Goal: Task Accomplishment & Management: Complete application form

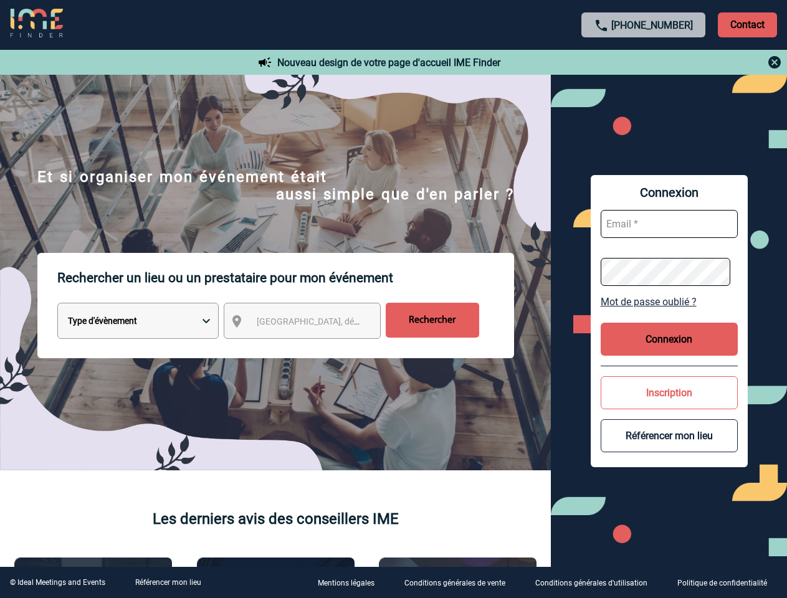
click at [393, 299] on p "Rechercher un lieu ou un prestataire pour mon événement" at bounding box center [285, 278] width 457 height 50
click at [747, 24] on p "Contact" at bounding box center [747, 24] width 59 height 25
click at [644, 62] on div at bounding box center [643, 62] width 277 height 15
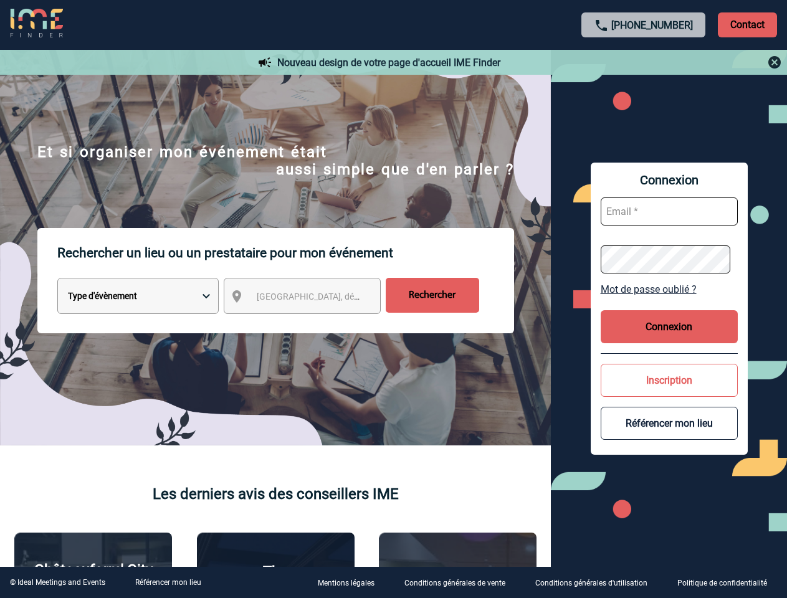
click at [313, 323] on div at bounding box center [313, 238] width 627 height 477
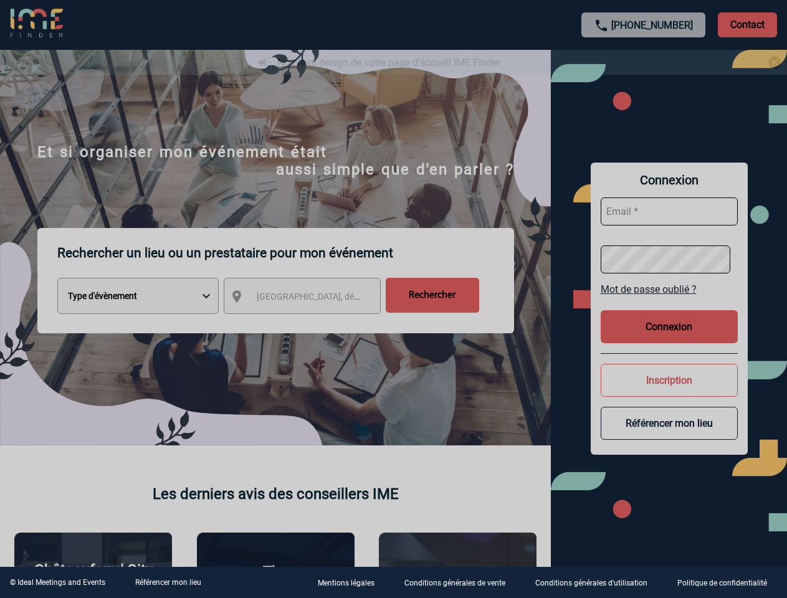
click at [669, 302] on div at bounding box center [393, 299] width 787 height 598
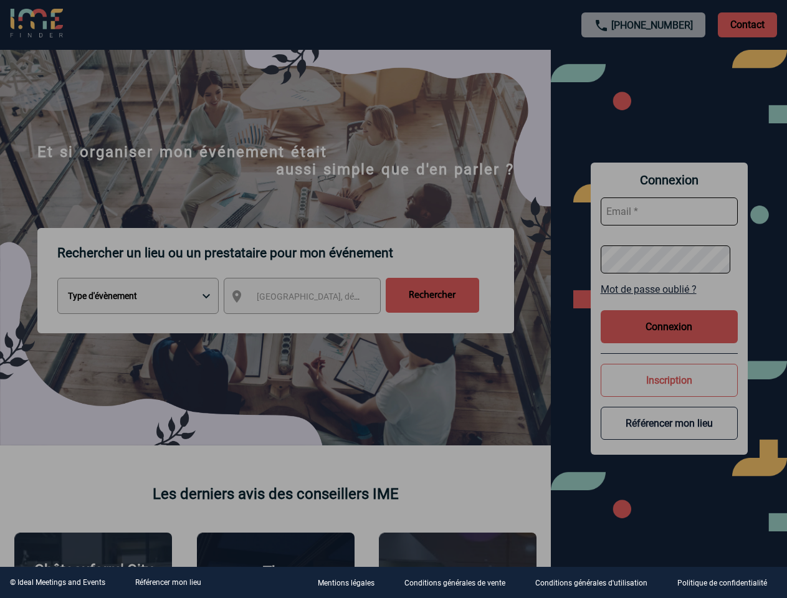
click at [669, 339] on div at bounding box center [393, 299] width 787 height 598
click at [669, 393] on div at bounding box center [393, 299] width 787 height 598
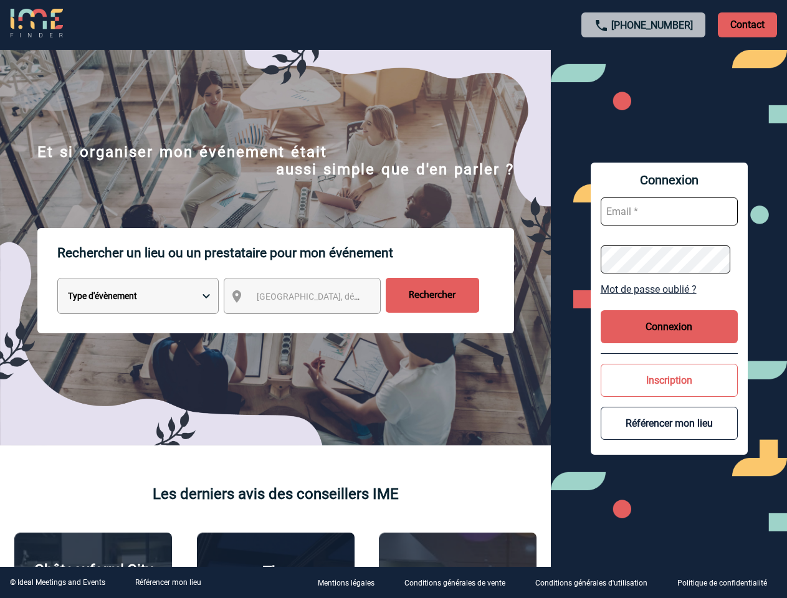
click at [669, 436] on button "Référencer mon lieu" at bounding box center [669, 423] width 137 height 33
click at [168, 583] on link "Référencer mon lieu" at bounding box center [168, 582] width 66 height 9
